Goal: Task Accomplishment & Management: Manage account settings

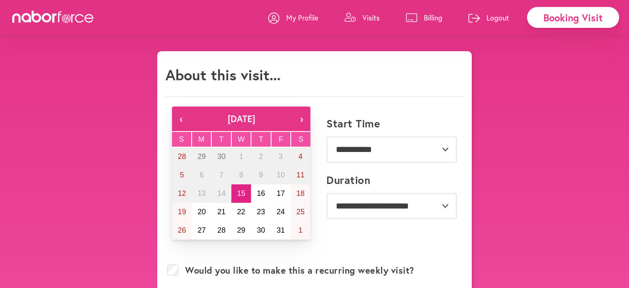
click at [355, 11] on link "Visits" at bounding box center [362, 17] width 35 height 25
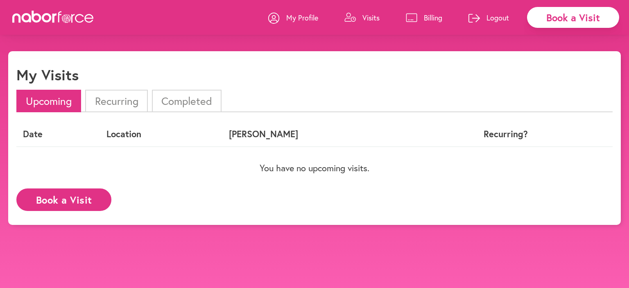
click at [427, 16] on p "Billing" at bounding box center [433, 18] width 18 height 10
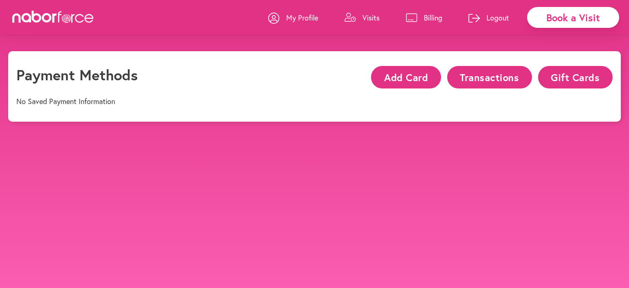
click at [303, 17] on p "My Profile" at bounding box center [302, 18] width 32 height 10
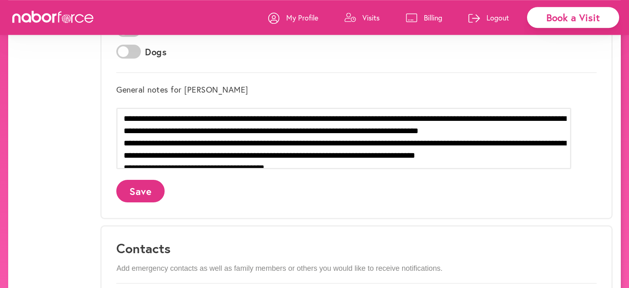
scroll to position [289, 0]
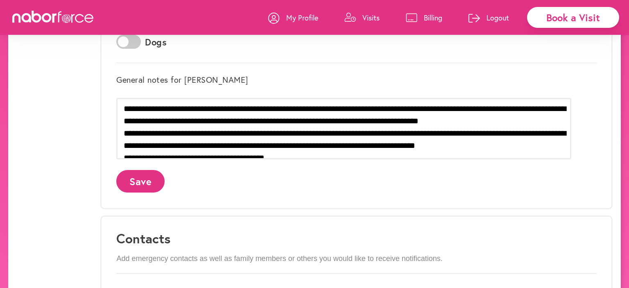
click at [163, 184] on button "Save" at bounding box center [140, 181] width 48 height 23
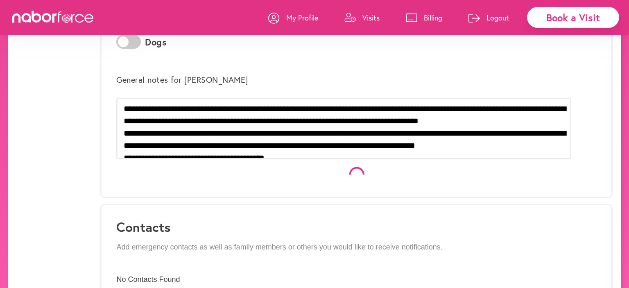
scroll to position [0, 0]
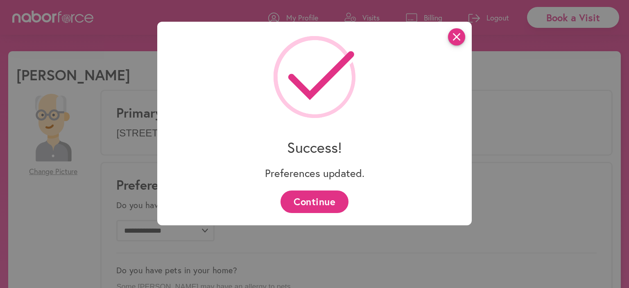
click at [458, 38] on icon "close" at bounding box center [456, 36] width 17 height 17
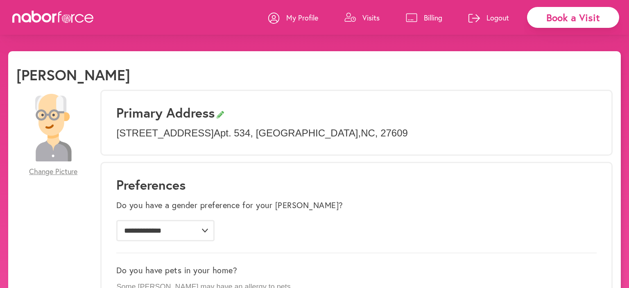
click at [426, 16] on p "Billing" at bounding box center [433, 18] width 18 height 10
